Goal: Navigation & Orientation: Find specific page/section

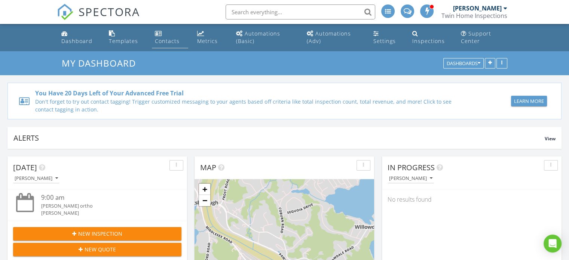
click at [168, 36] on link "Contacts" at bounding box center [170, 37] width 36 height 21
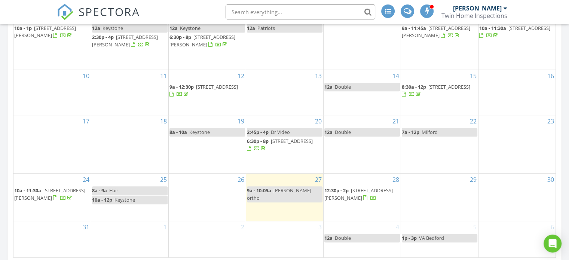
scroll to position [486, 0]
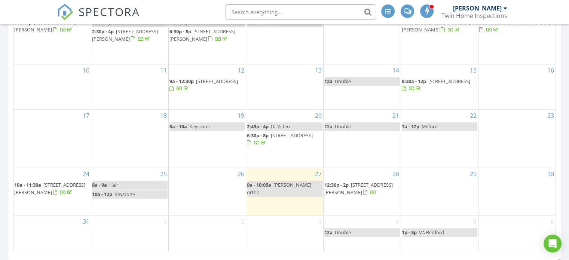
click at [355, 187] on span "1461 Pawtucket Blvd 3-1, Lowell 01854" at bounding box center [358, 188] width 68 height 14
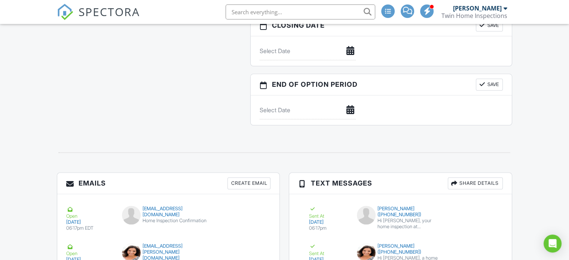
scroll to position [987, 0]
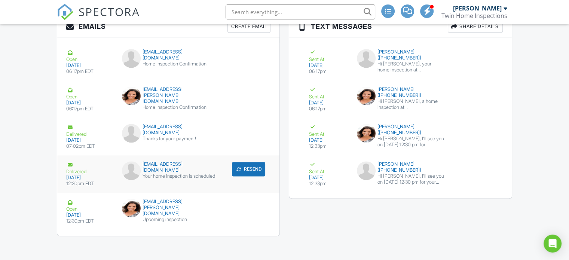
click at [152, 163] on div "arcandmichael@yahoo.com" at bounding box center [168, 167] width 93 height 12
click at [187, 201] on div "celine.belanger@nemoves.com" at bounding box center [168, 208] width 93 height 18
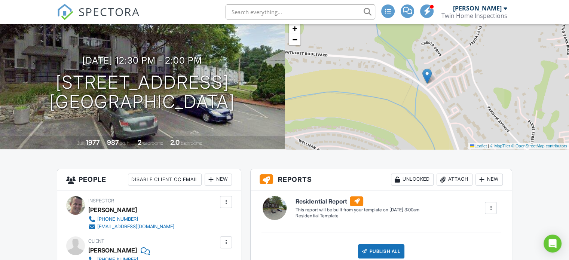
scroll to position [0, 0]
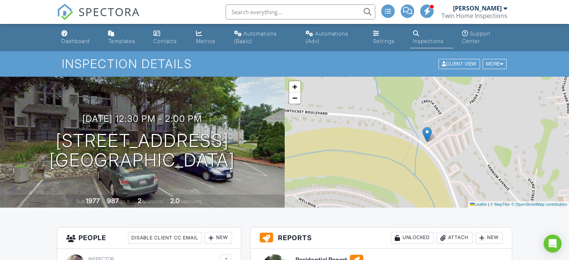
click at [490, 13] on div "Twin Home Inspections" at bounding box center [474, 15] width 66 height 7
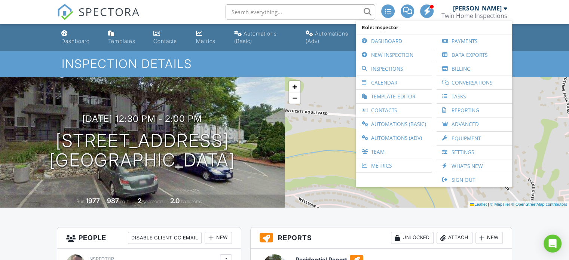
drag, startPoint x: 531, startPoint y: 227, endPoint x: 543, endPoint y: 215, distance: 16.9
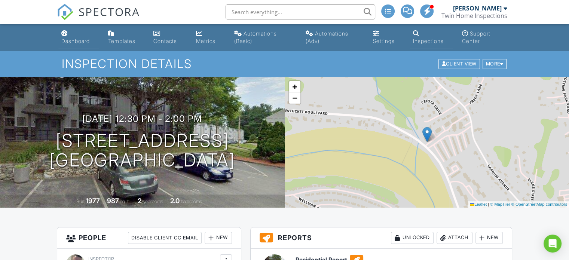
click at [67, 37] on link "Dashboard" at bounding box center [78, 37] width 41 height 21
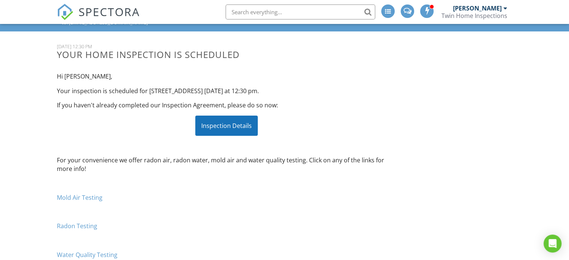
scroll to position [112, 0]
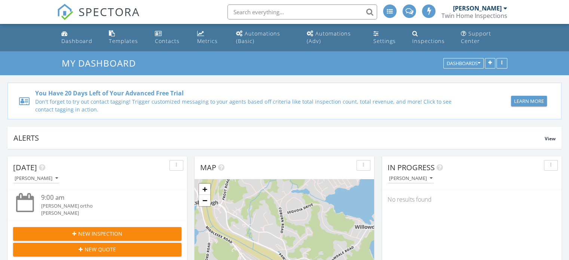
scroll to position [160, 180]
click at [495, 21] on div "[PERSON_NAME] Twin Home Inspections" at bounding box center [474, 12] width 66 height 24
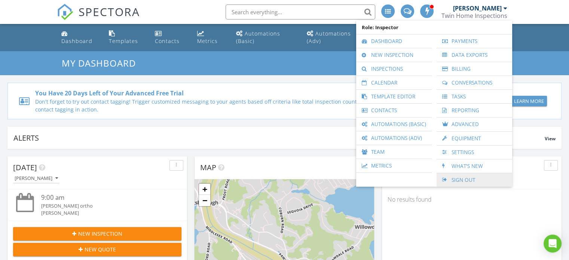
click at [462, 182] on link "Sign Out" at bounding box center [474, 179] width 68 height 13
